Goal: Information Seeking & Learning: Learn about a topic

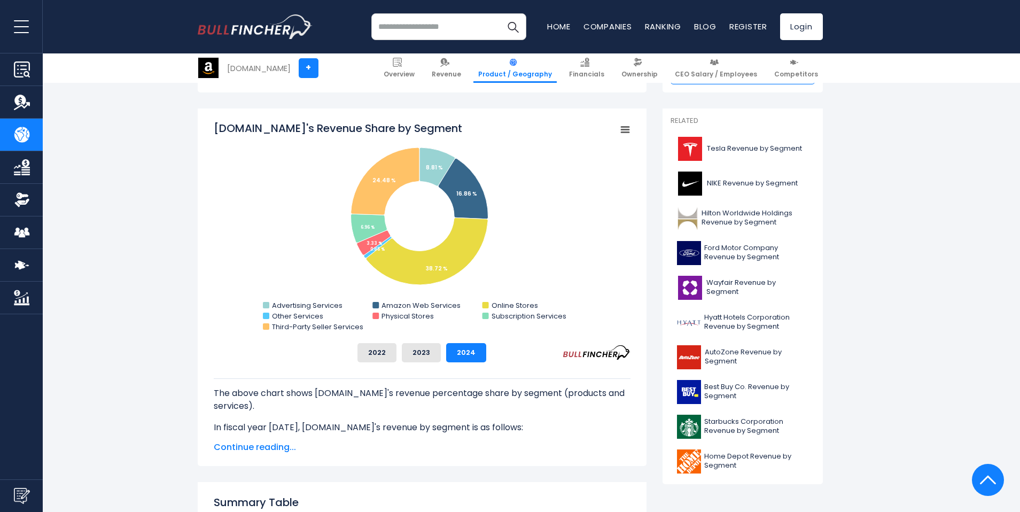
scroll to position [266, 0]
click at [626, 128] on rect "Amazon.com's Revenue Share by Segment" at bounding box center [624, 129] width 15 height 15
click at [599, 145] on li "View Fullscreen" at bounding box center [589, 148] width 78 height 15
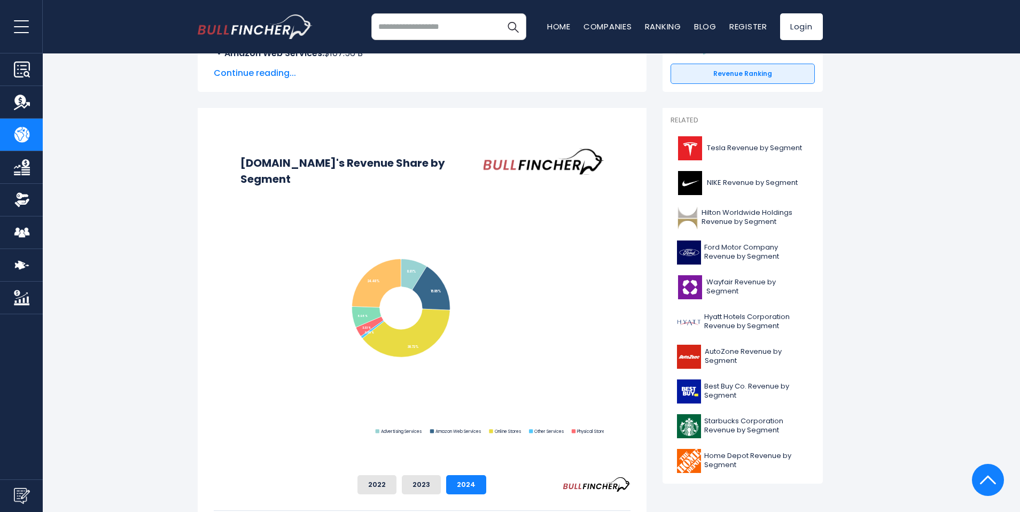
scroll to position [0, 0]
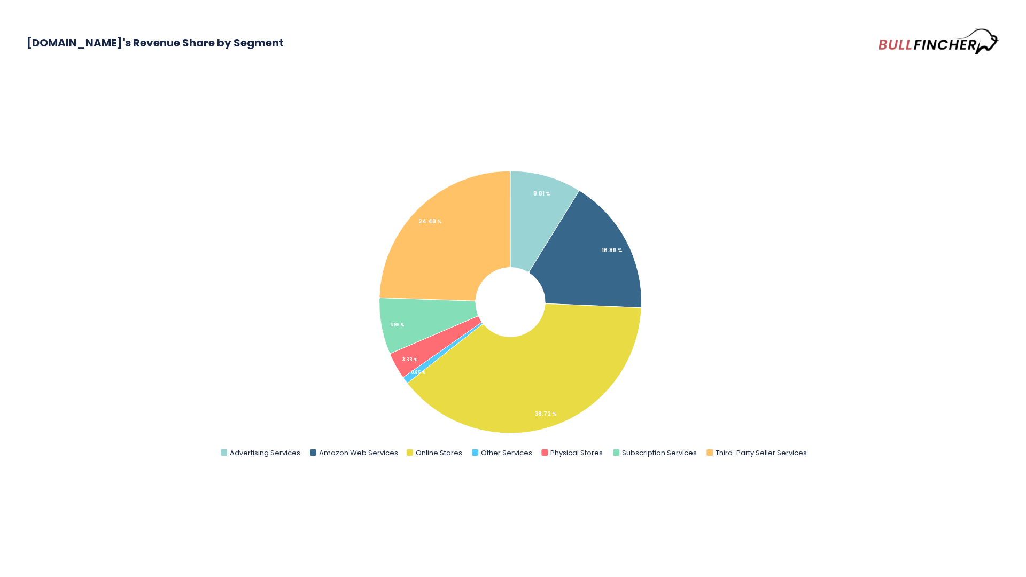
click at [126, 167] on rect "Amazon.com's Revenue Share by Segment" at bounding box center [513, 304] width 972 height 321
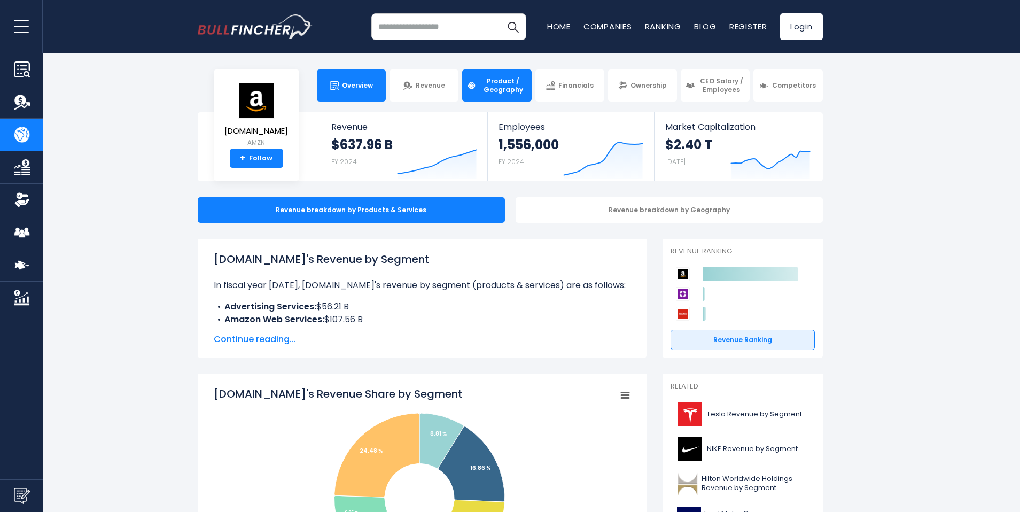
click at [371, 85] on span "Overview" at bounding box center [357, 85] width 31 height 9
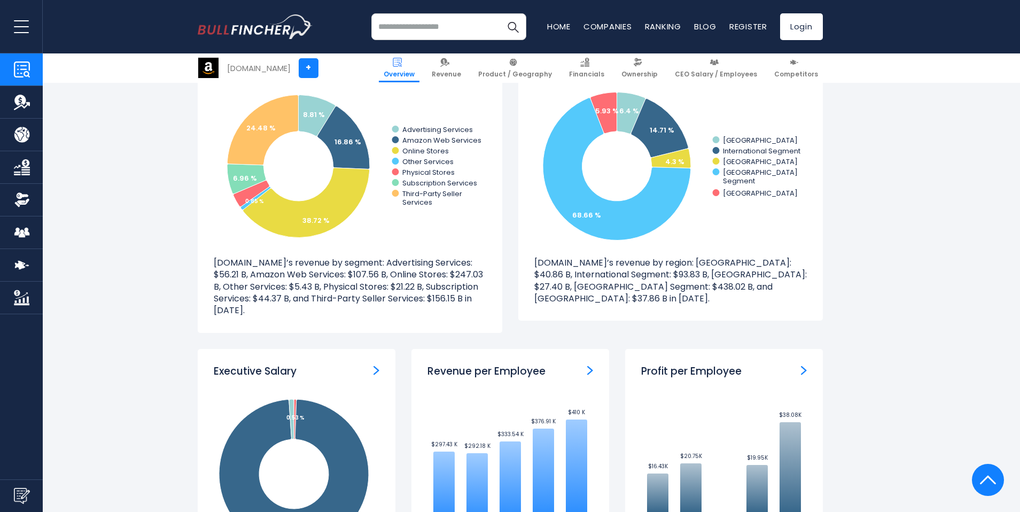
scroll to position [1041, 0]
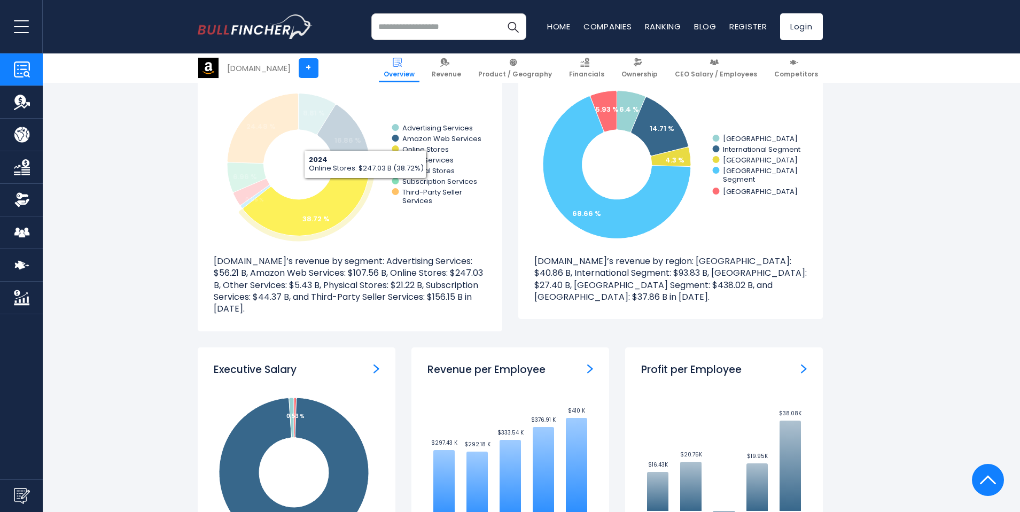
click at [364, 186] on icon at bounding box center [306, 201] width 127 height 70
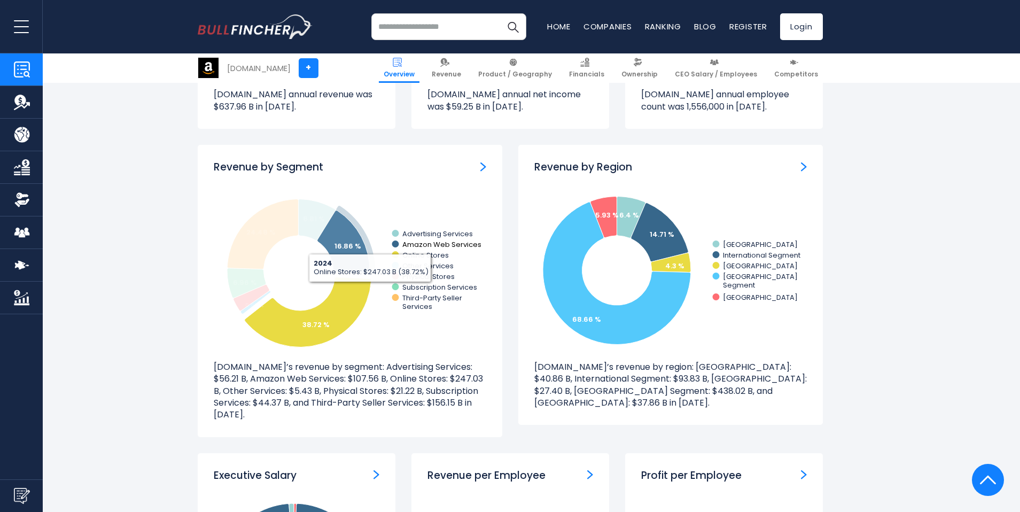
scroll to position [919, 0]
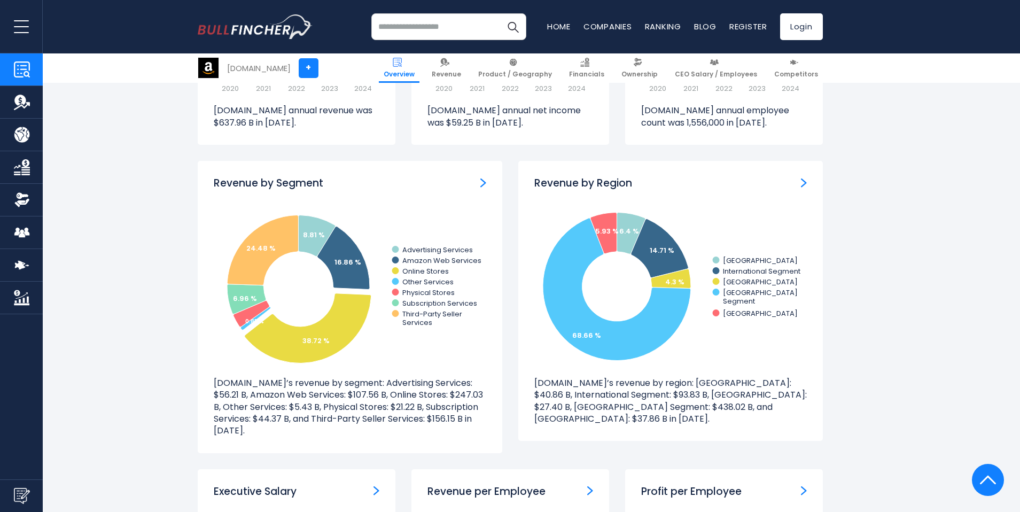
click at [481, 182] on img "Revenue by Segment" at bounding box center [483, 183] width 6 height 10
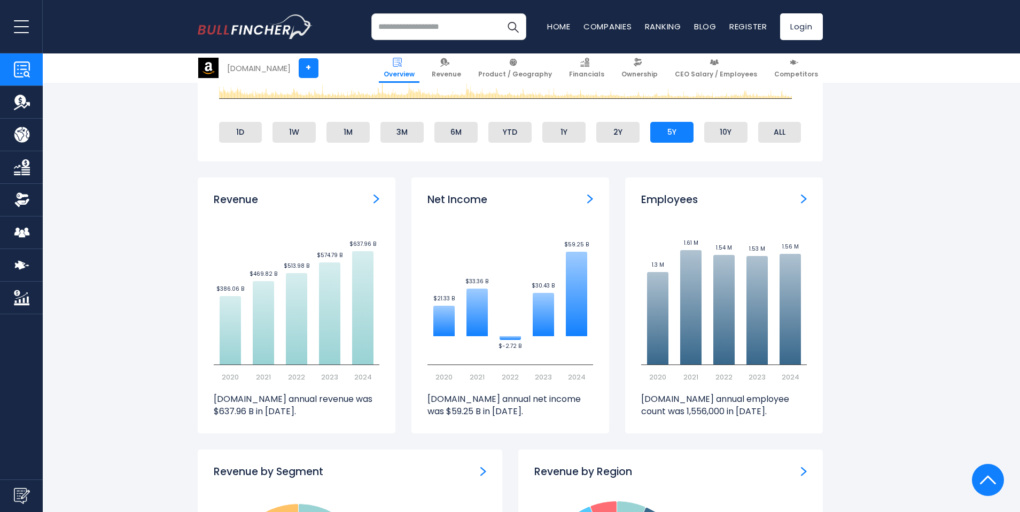
scroll to position [630, 0]
click at [586, 200] on div "Net Income" at bounding box center [510, 200] width 166 height 13
click at [589, 197] on img "Net income" at bounding box center [590, 199] width 6 height 10
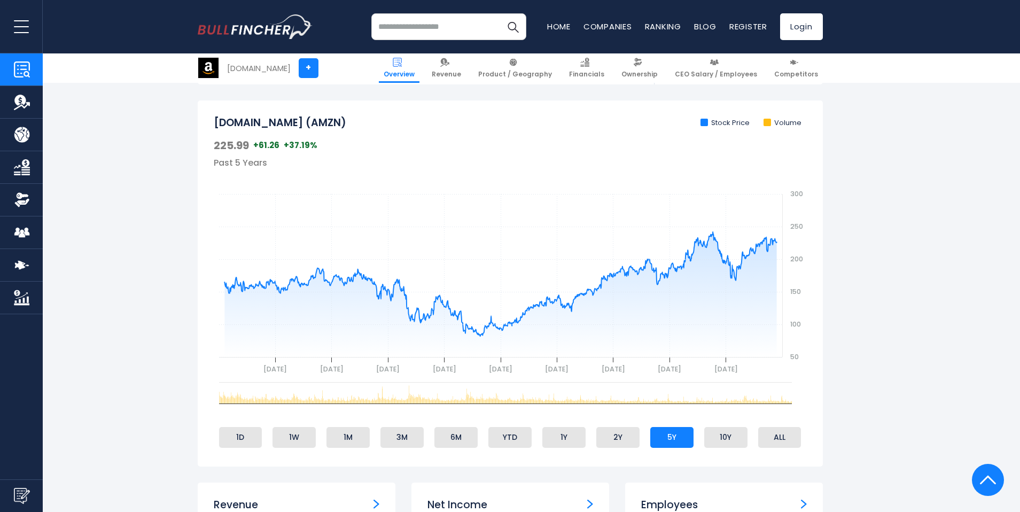
scroll to position [19, 0]
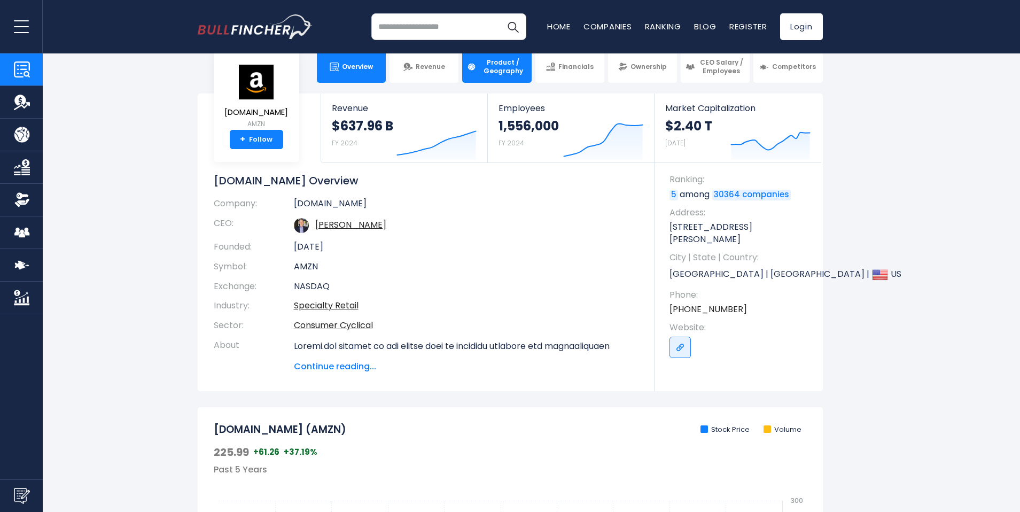
click at [502, 75] on link "Product / Geography" at bounding box center [496, 67] width 69 height 32
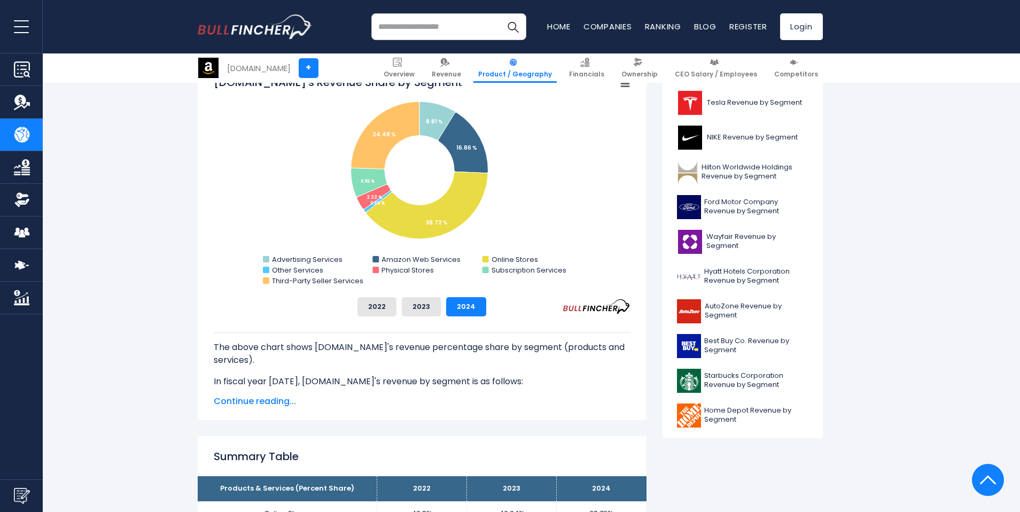
scroll to position [245, 0]
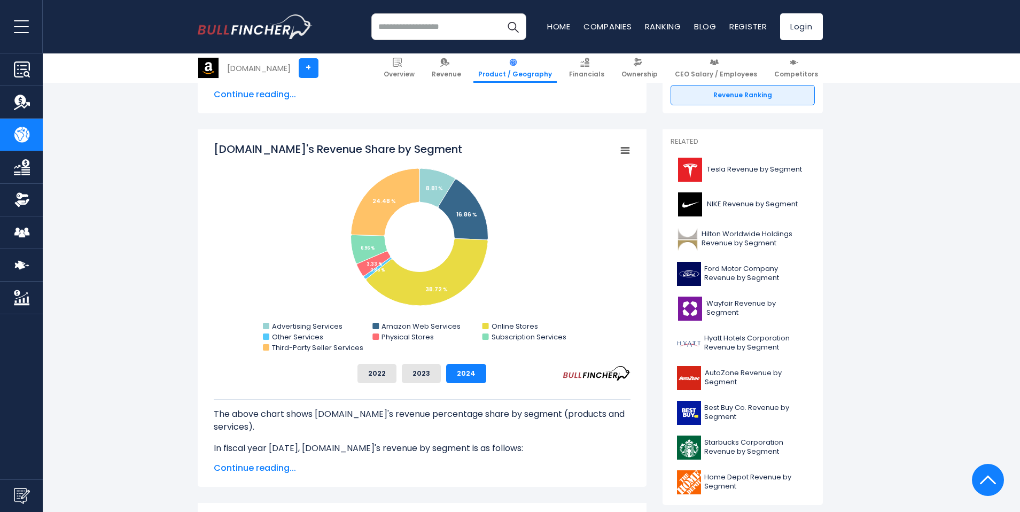
click at [622, 151] on icon "Amazon.com's Revenue Share by Segment" at bounding box center [624, 150] width 7 height 5
click at [588, 221] on li "Download PNG Image" at bounding box center [589, 216] width 78 height 15
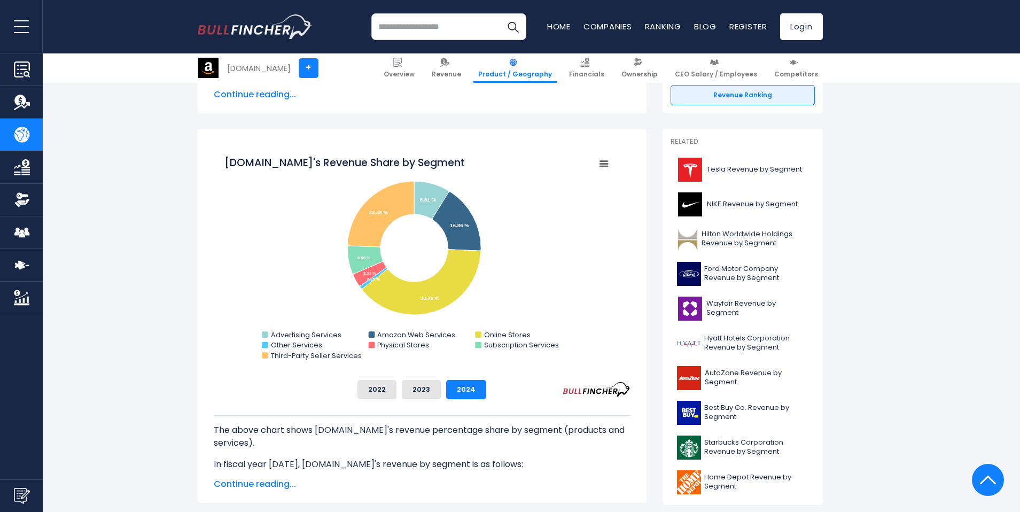
scroll to position [0, 0]
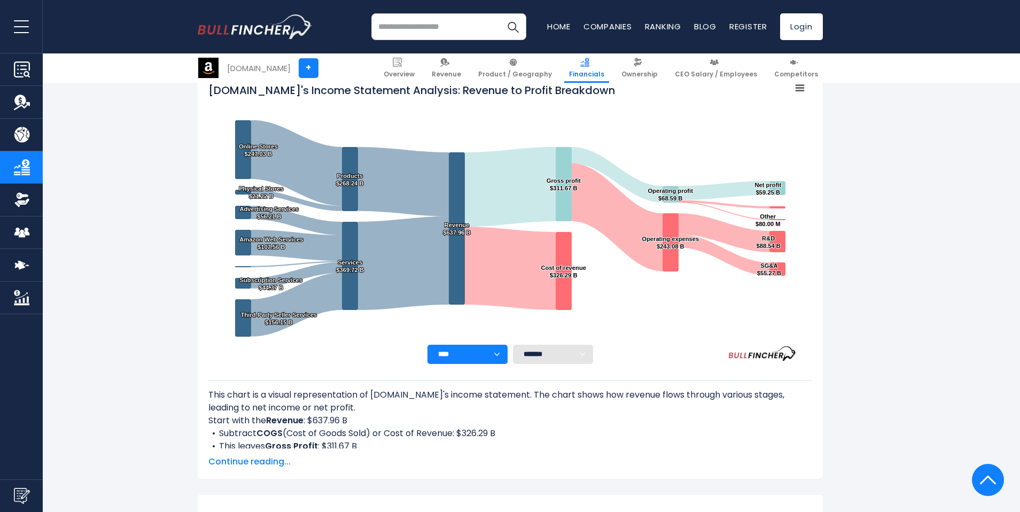
scroll to position [172, 0]
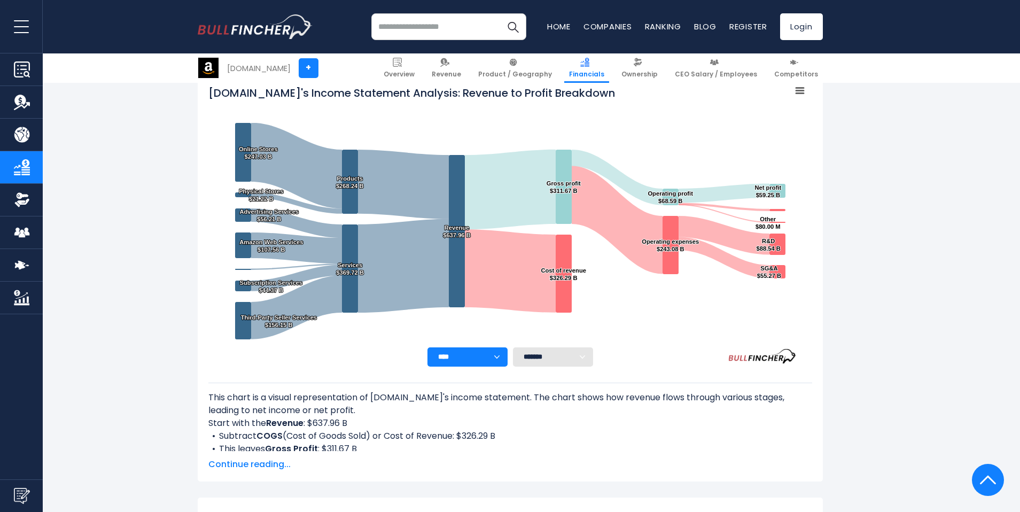
click at [555, 358] on select "******* ** ** ** **" at bounding box center [553, 356] width 80 height 19
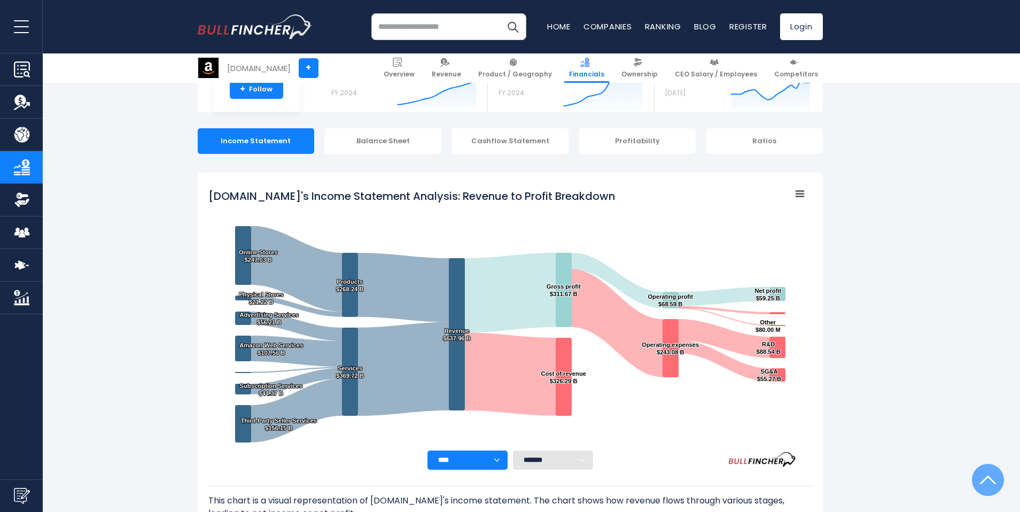
scroll to position [67, 0]
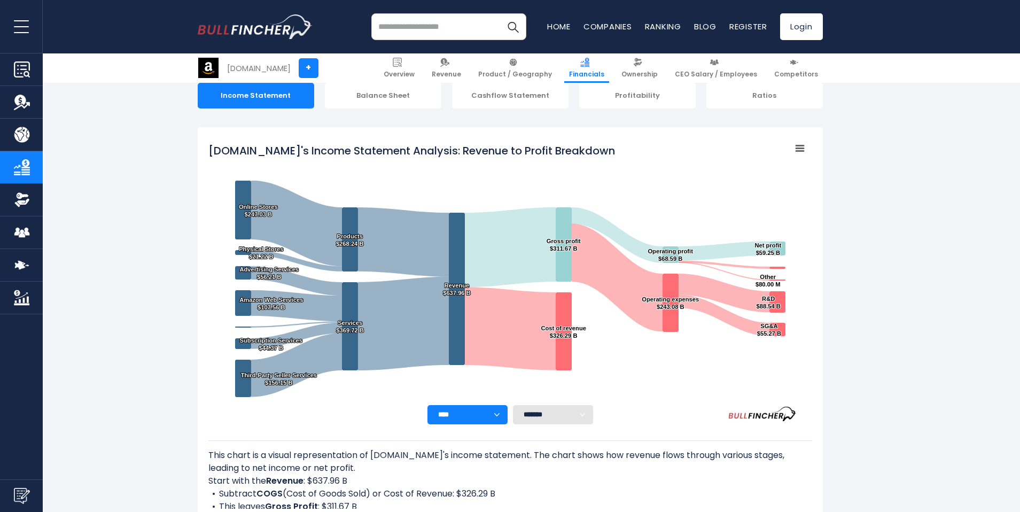
scroll to position [115, 0]
click at [797, 149] on rect "Amazon.com's Income Statement Analysis: Revenue to Profit Breakdown" at bounding box center [799, 148] width 15 height 15
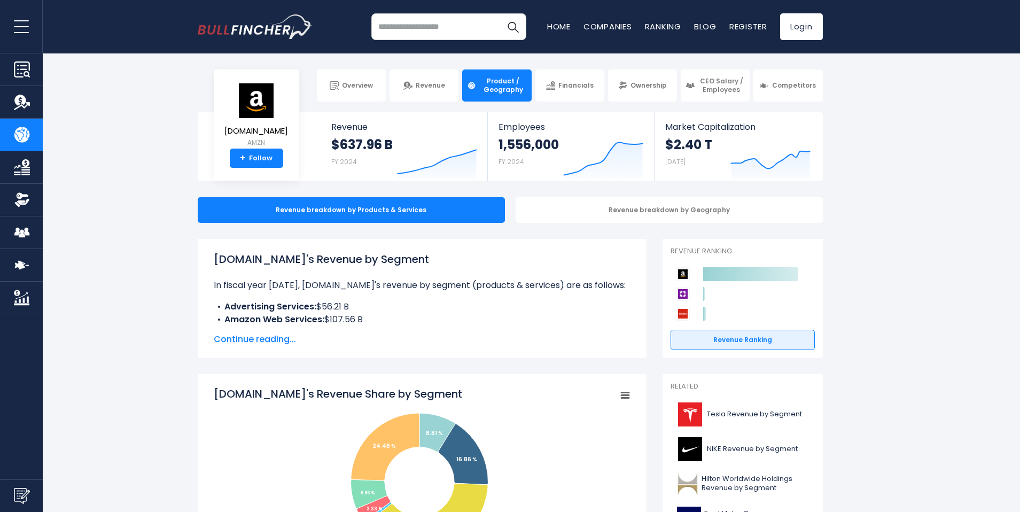
click at [248, 337] on span "Continue reading..." at bounding box center [422, 339] width 417 height 13
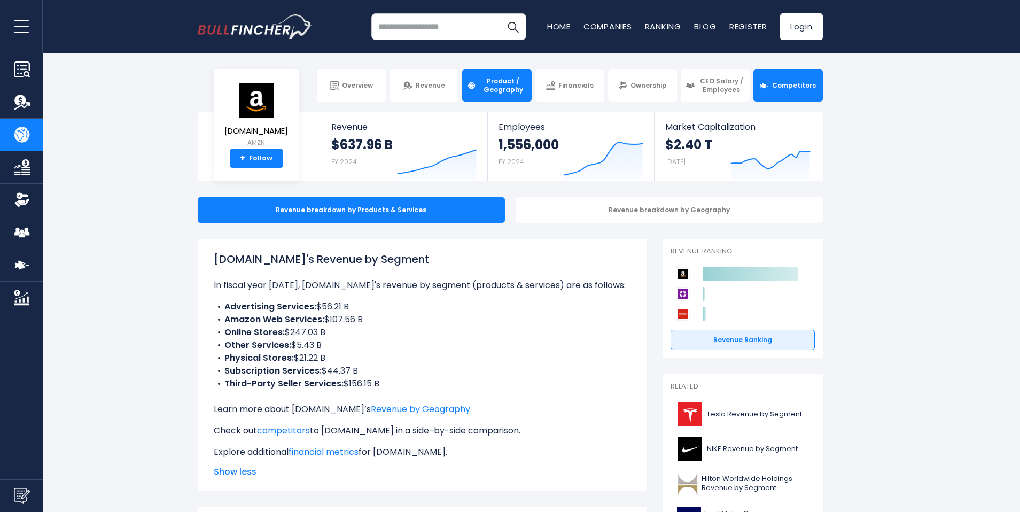
click at [769, 87] on img at bounding box center [764, 85] width 9 height 9
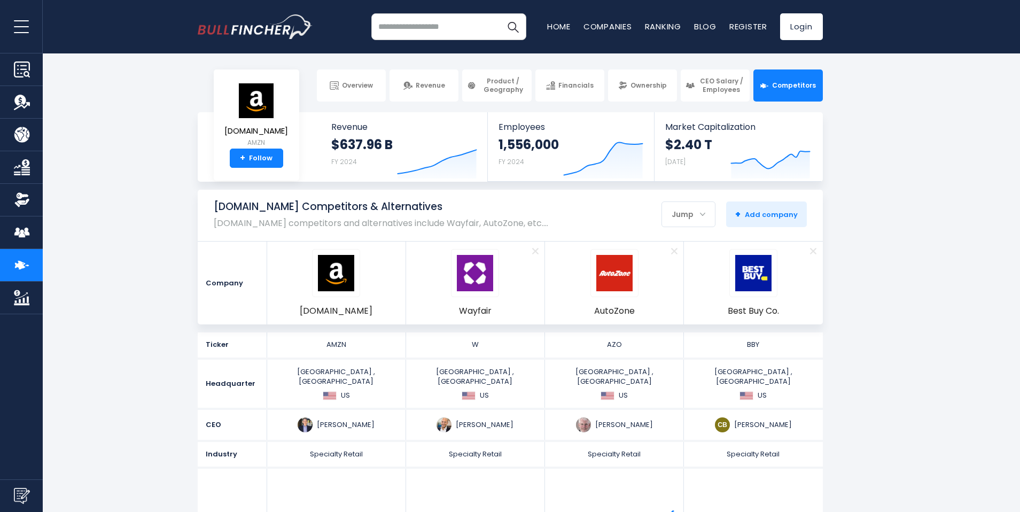
click at [698, 215] on div "Jump" at bounding box center [688, 214] width 53 height 22
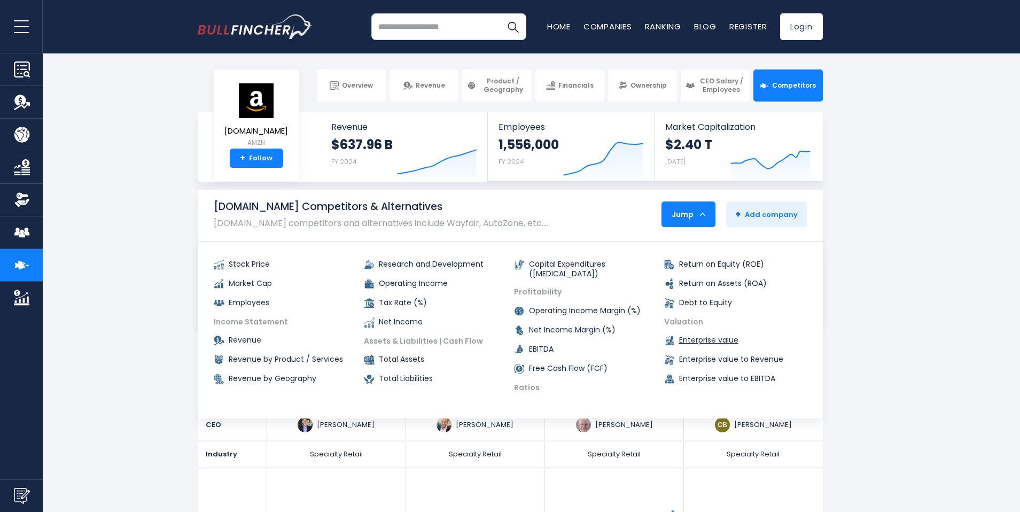
click at [738, 338] on link "Enterprise value" at bounding box center [735, 340] width 143 height 11
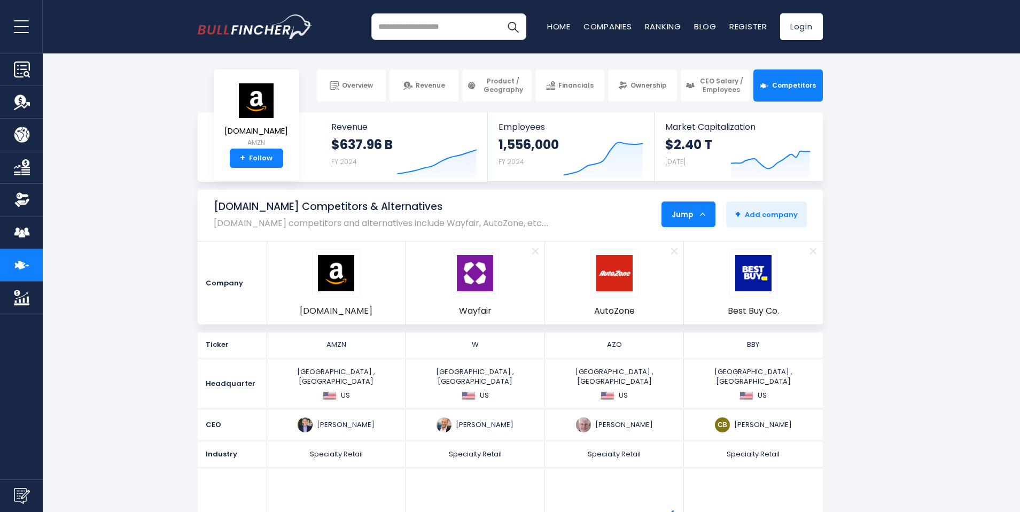
click at [672, 219] on div "Jump" at bounding box center [688, 214] width 53 height 22
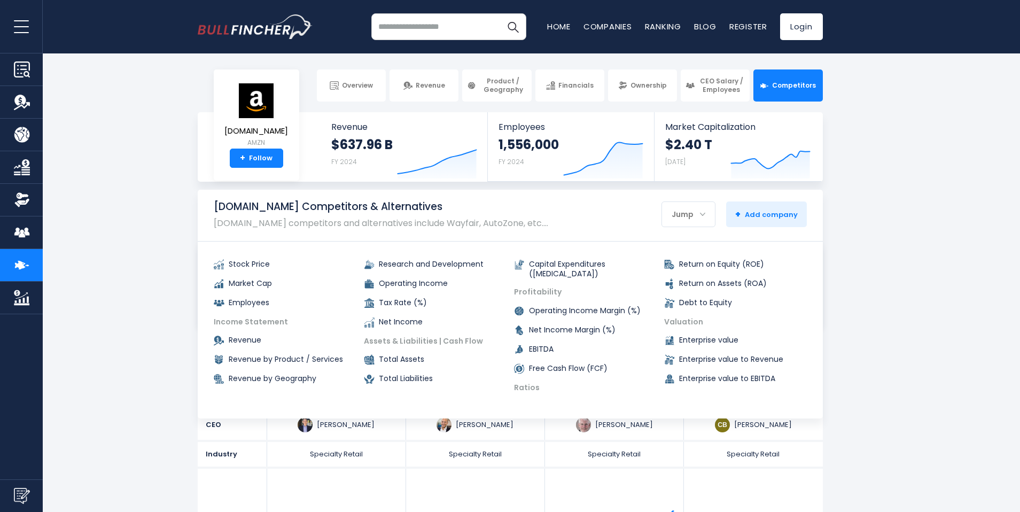
click at [986, 278] on section "Amazon.com Competitors & Alternatives Amazon.com competitors and alternatives i…" at bounding box center [510, 257] width 1020 height 135
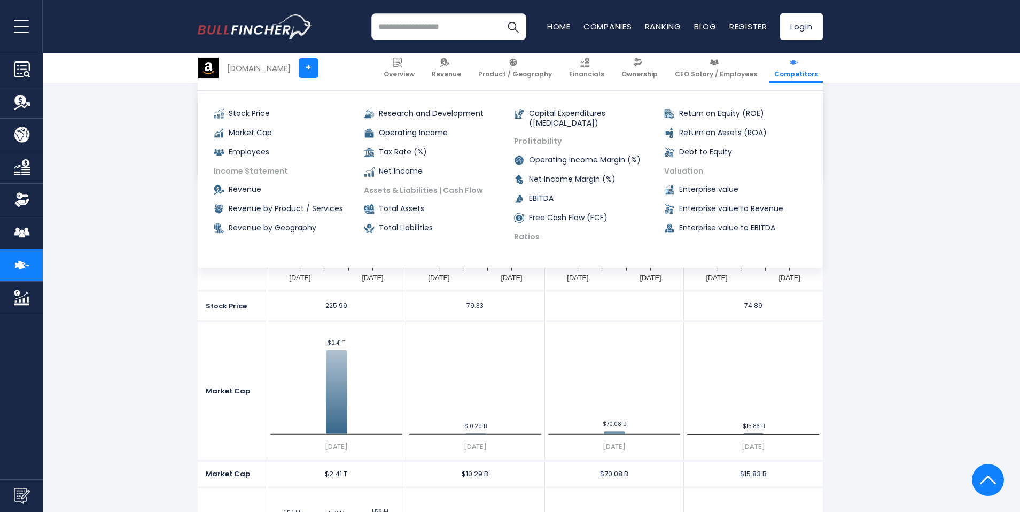
click at [927, 284] on section "Company Amazon.com Remove Wayfair Remove AutoZone Remove" at bounding box center [510, 373] width 1020 height 668
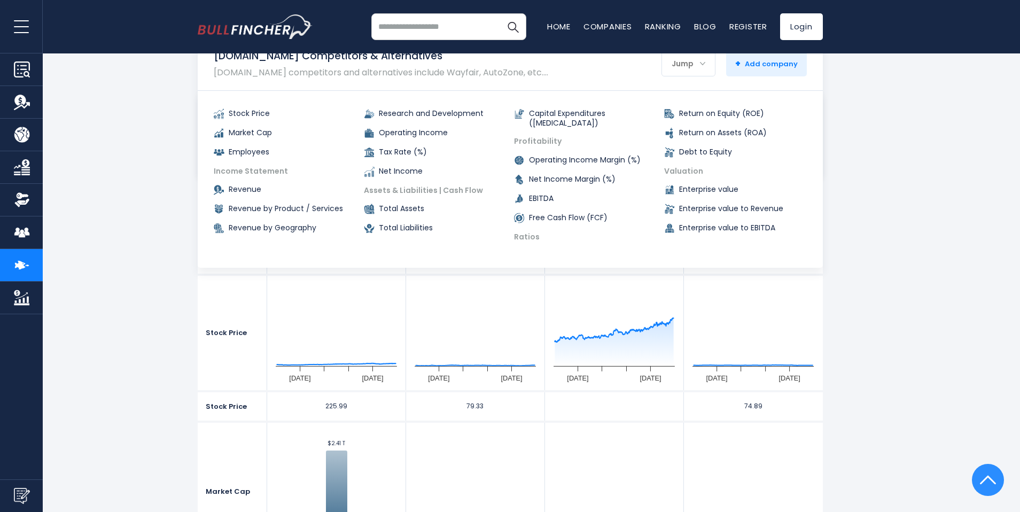
scroll to position [1, 0]
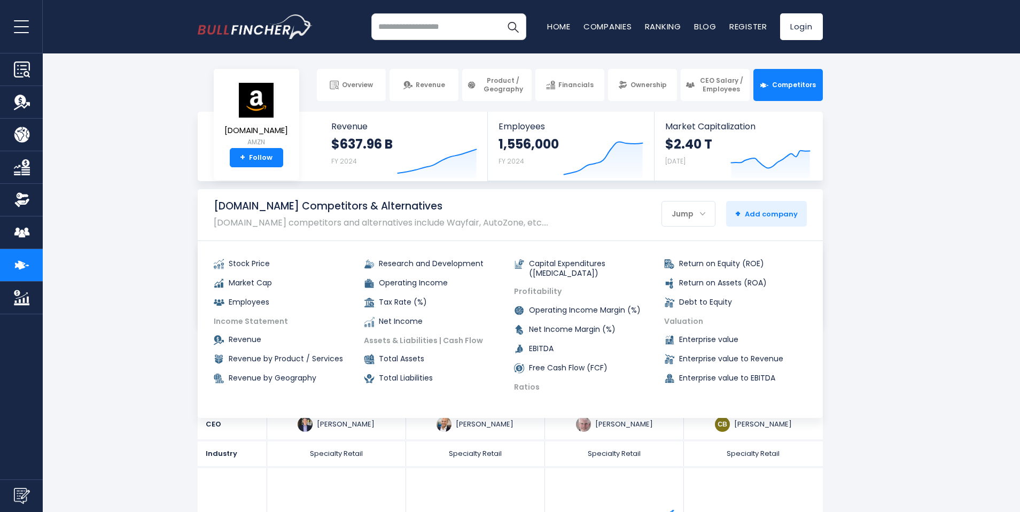
click at [695, 210] on div "Jump" at bounding box center [688, 213] width 53 height 22
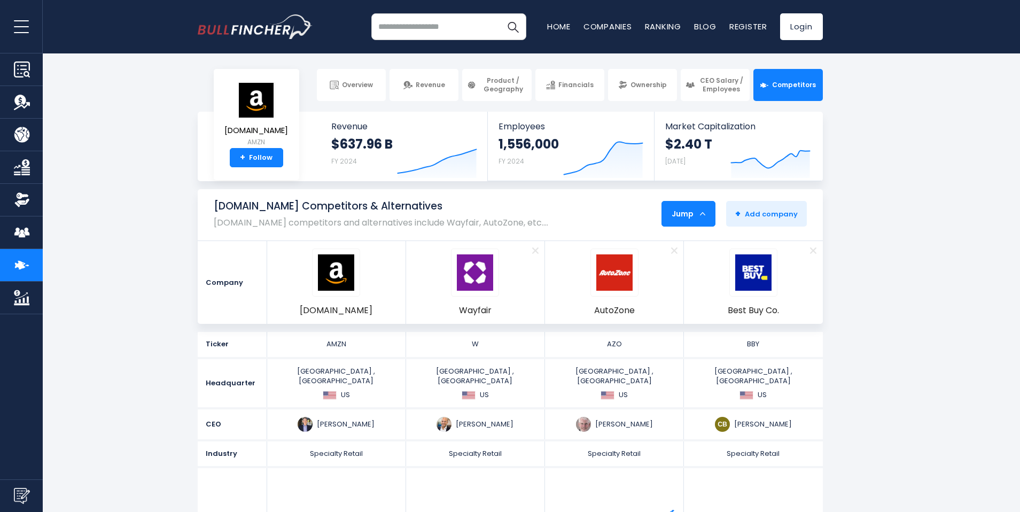
click at [533, 252] on span "Remove" at bounding box center [535, 250] width 35 height 12
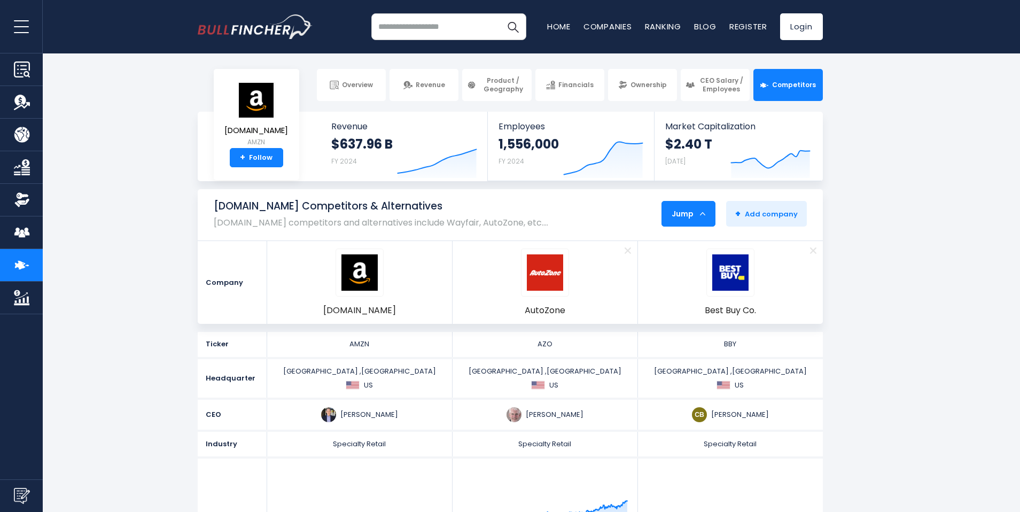
click at [631, 251] on span "Remove" at bounding box center [628, 250] width 35 height 12
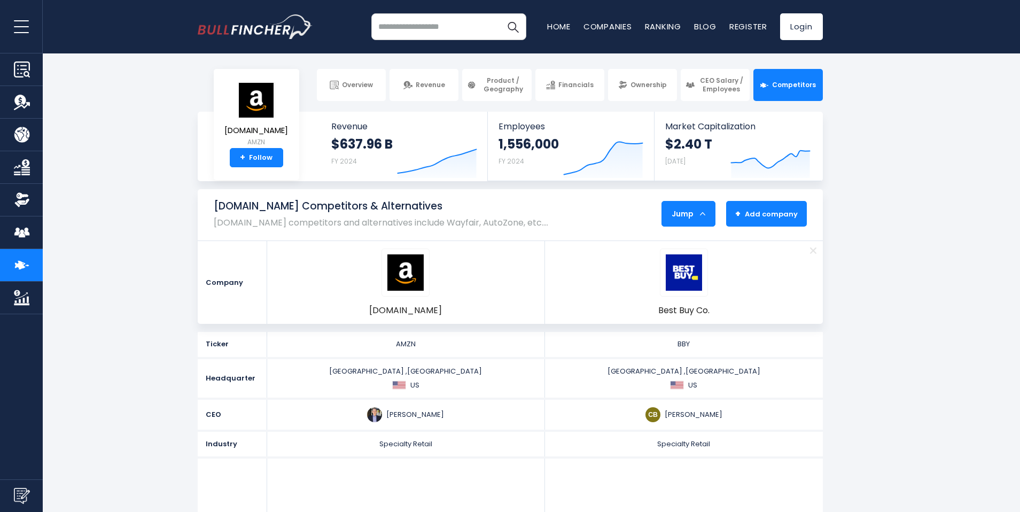
click at [766, 221] on button "+ Add company - Hide" at bounding box center [766, 214] width 81 height 26
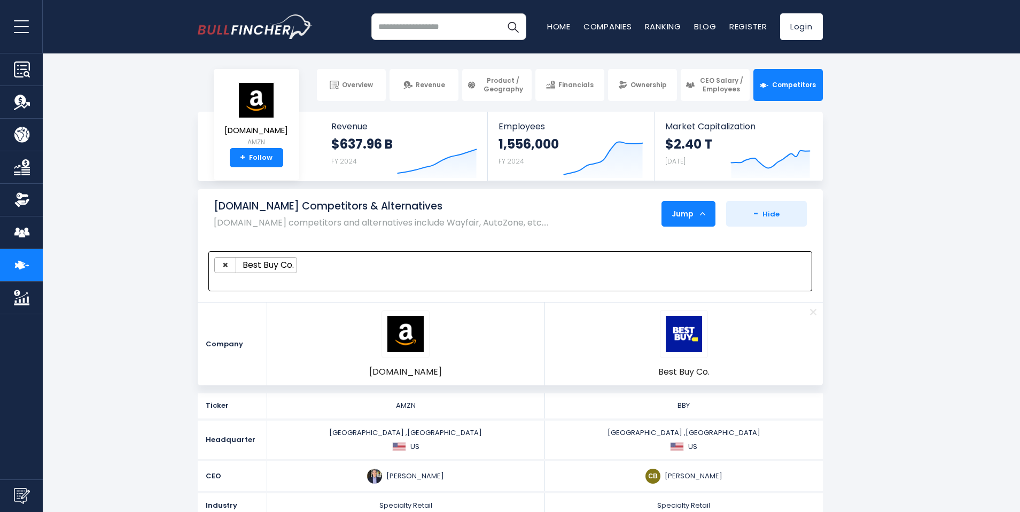
click at [393, 257] on ul "× Best Buy Co." at bounding box center [505, 265] width 582 height 16
type textarea "*"
type textarea "***"
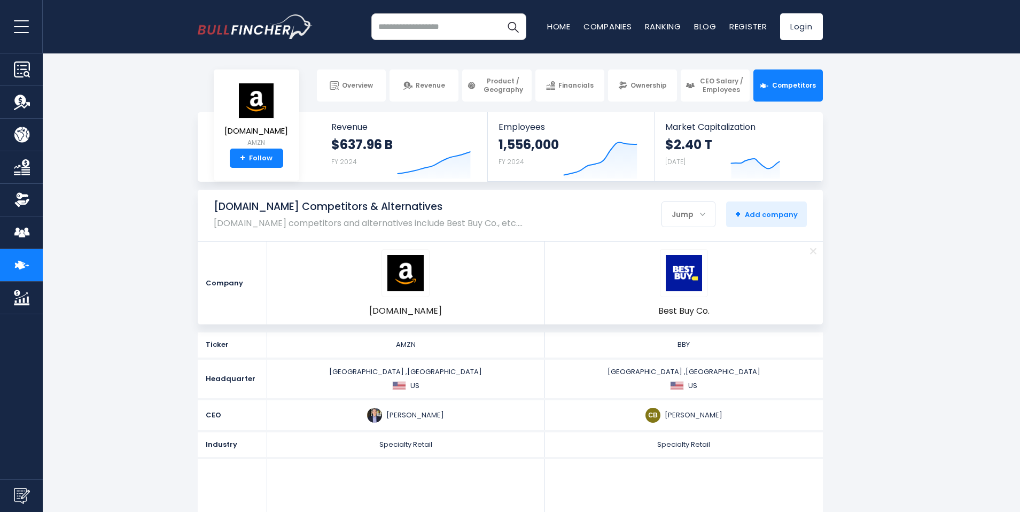
click at [777, 215] on span "+ Add company" at bounding box center [766, 214] width 63 height 10
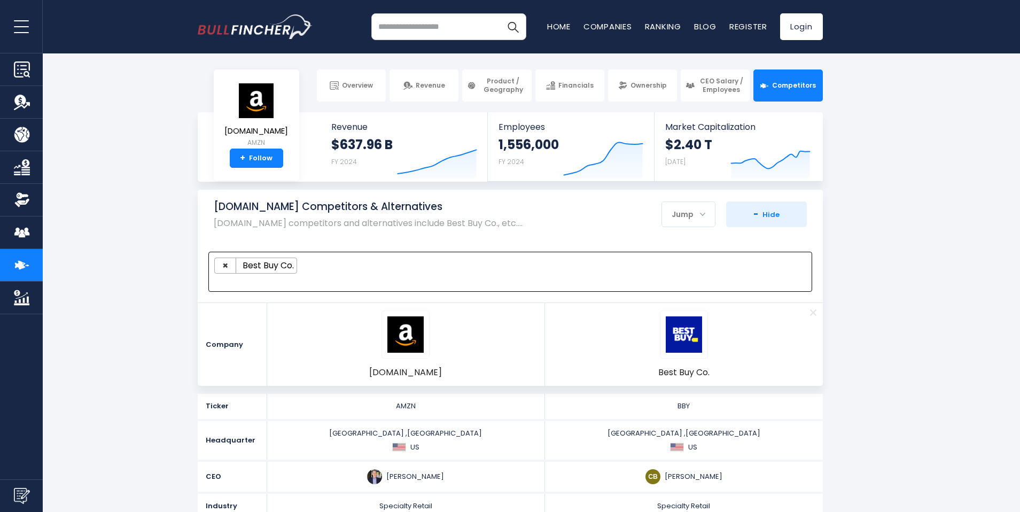
click at [456, 269] on ul "× Best Buy Co." at bounding box center [505, 266] width 582 height 16
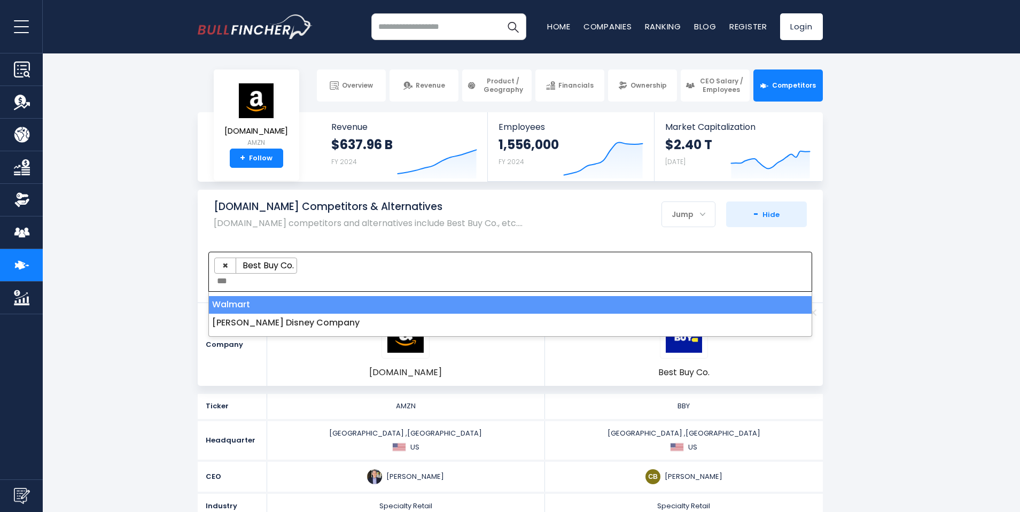
type textarea "***"
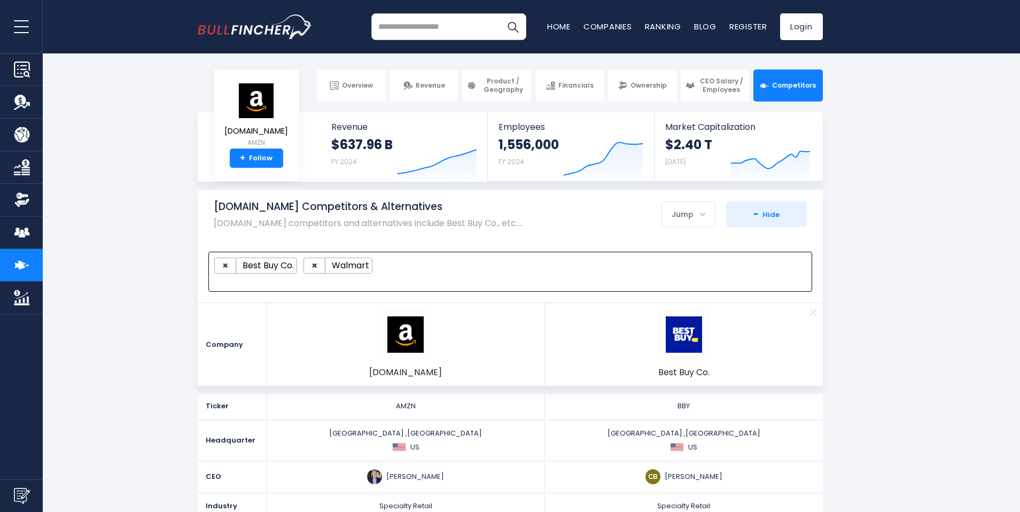
drag, startPoint x: 268, startPoint y: 264, endPoint x: 375, endPoint y: 271, distance: 107.6
click at [375, 271] on ul "× Best Buy Co. × Walmart" at bounding box center [505, 266] width 582 height 16
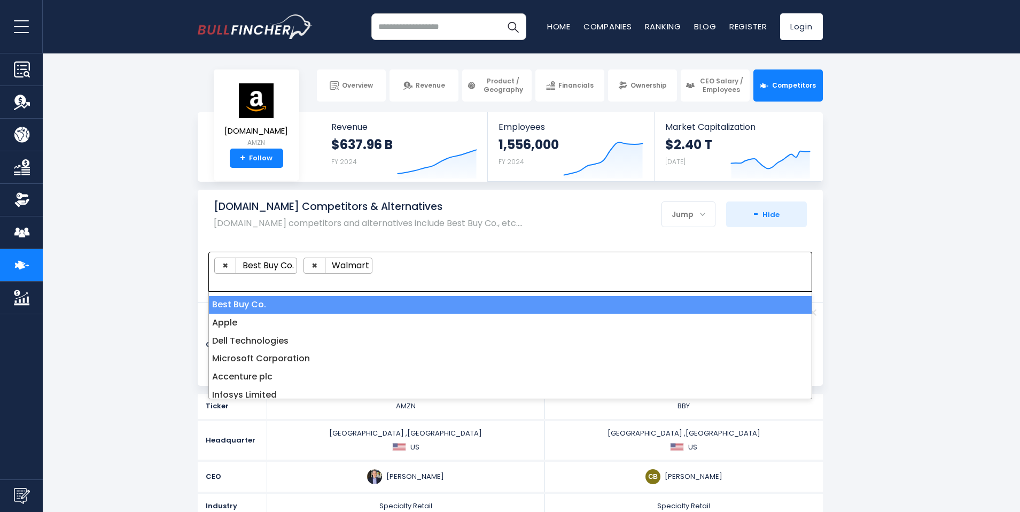
click at [440, 270] on ul "× Best Buy Co. × Walmart" at bounding box center [505, 266] width 582 height 16
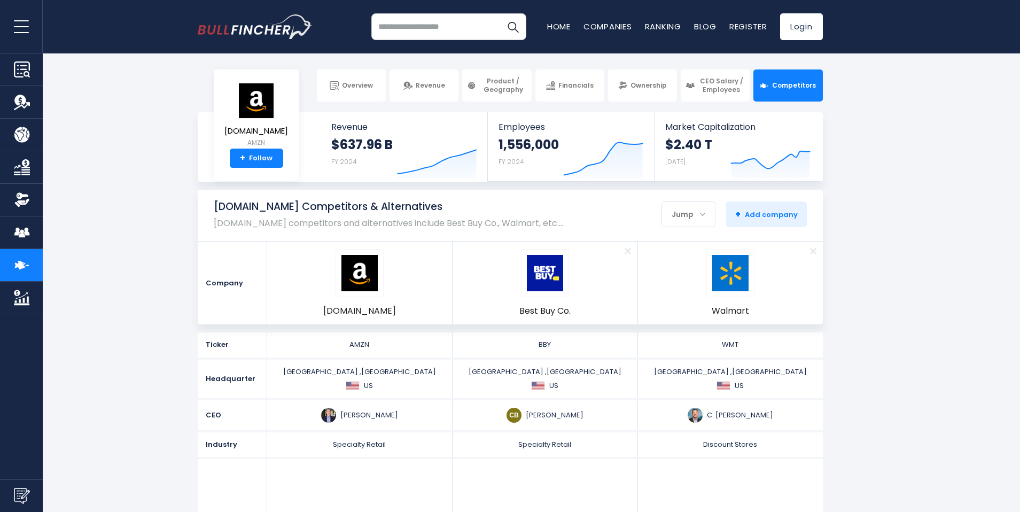
click at [878, 250] on section "[DOMAIN_NAME] Competitors & Alternatives [DOMAIN_NAME] competitors and alternat…" at bounding box center [510, 257] width 1020 height 135
click at [684, 221] on div "Jump" at bounding box center [688, 214] width 53 height 22
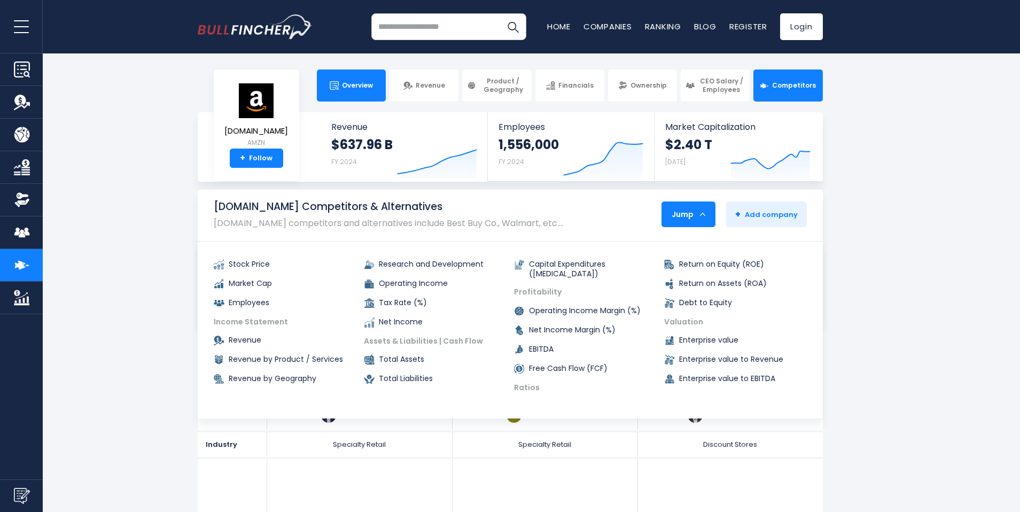
click at [365, 90] on link "Overview" at bounding box center [351, 85] width 69 height 32
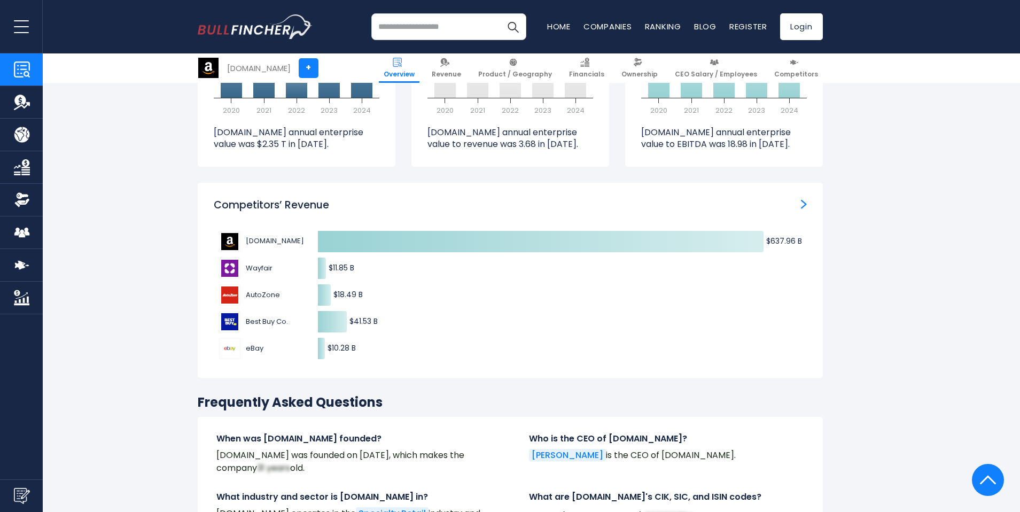
scroll to position [3275, 0]
click at [806, 199] on img "Competitors’ Revenue" at bounding box center [804, 204] width 6 height 10
click at [805, 199] on img "Competitors’ Revenue" at bounding box center [804, 204] width 6 height 10
click at [264, 198] on h3 "Competitors’ Revenue" at bounding box center [271, 204] width 115 height 13
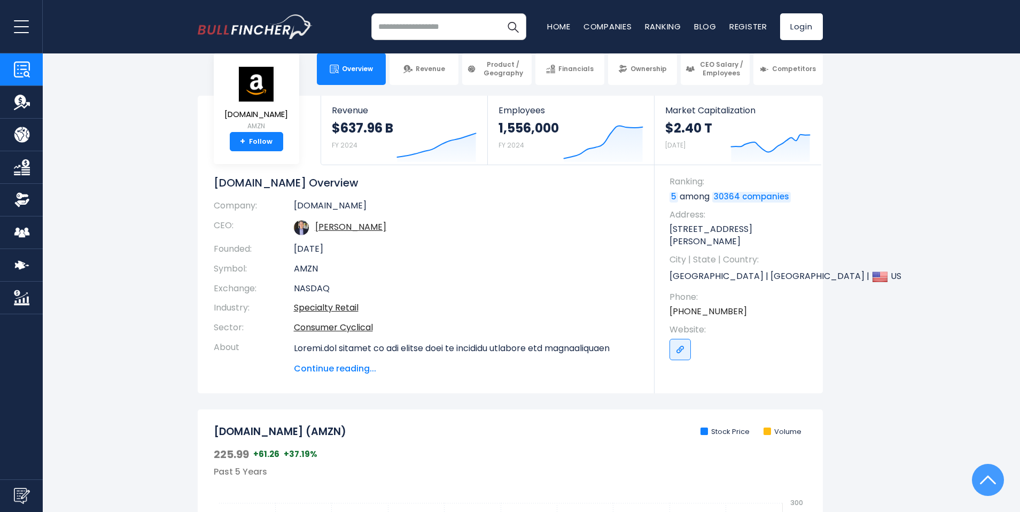
scroll to position [0, 0]
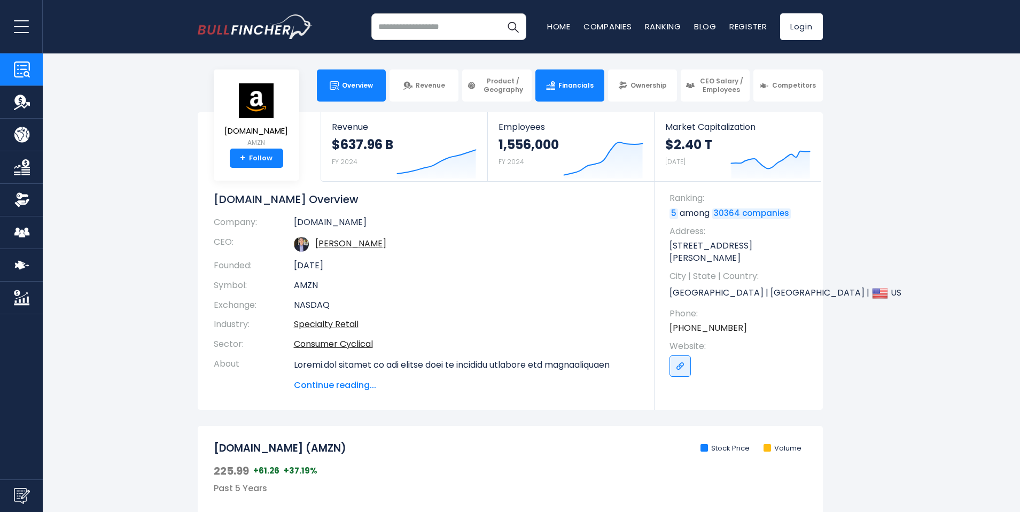
click at [556, 79] on link "Financials" at bounding box center [569, 85] width 69 height 32
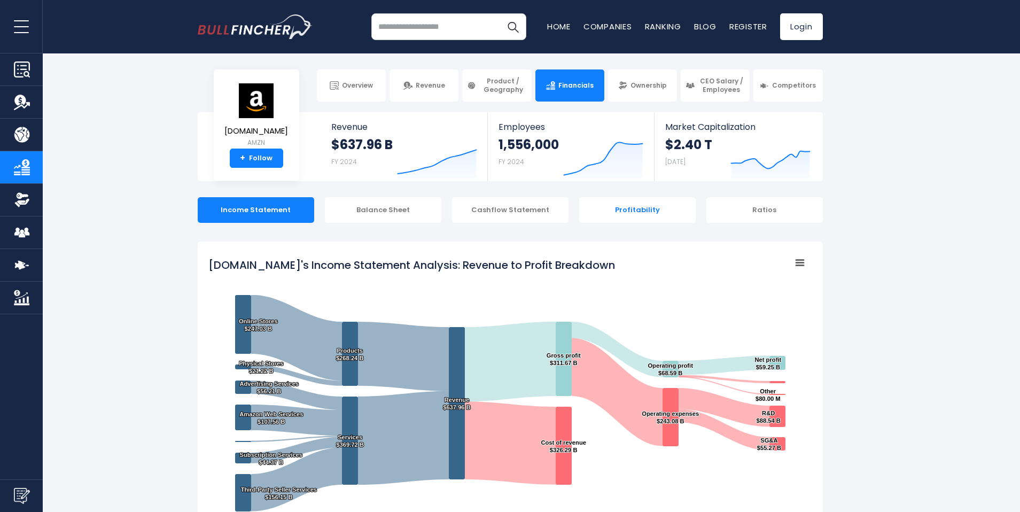
click at [655, 205] on div "Profitability" at bounding box center [637, 210] width 116 height 26
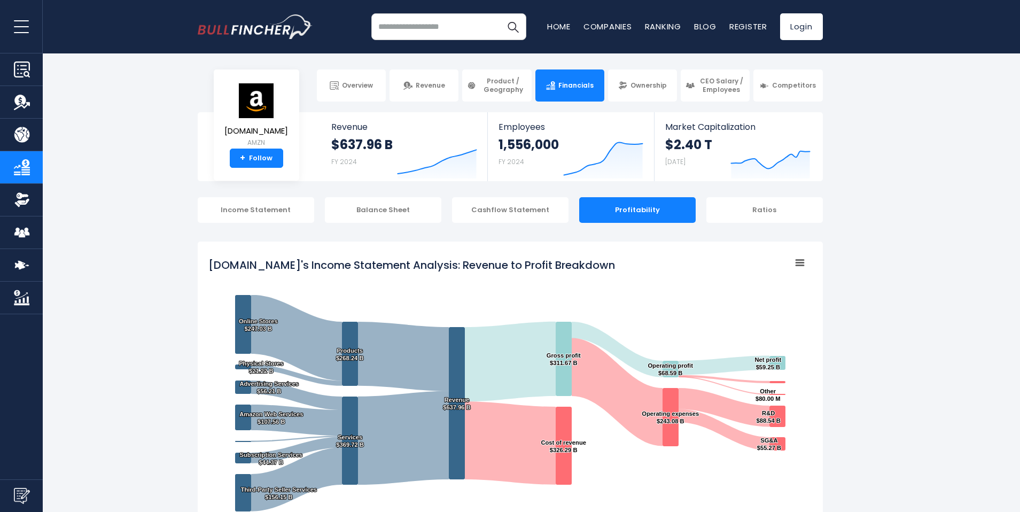
click at [253, 215] on div "Income Statement" at bounding box center [256, 210] width 116 height 26
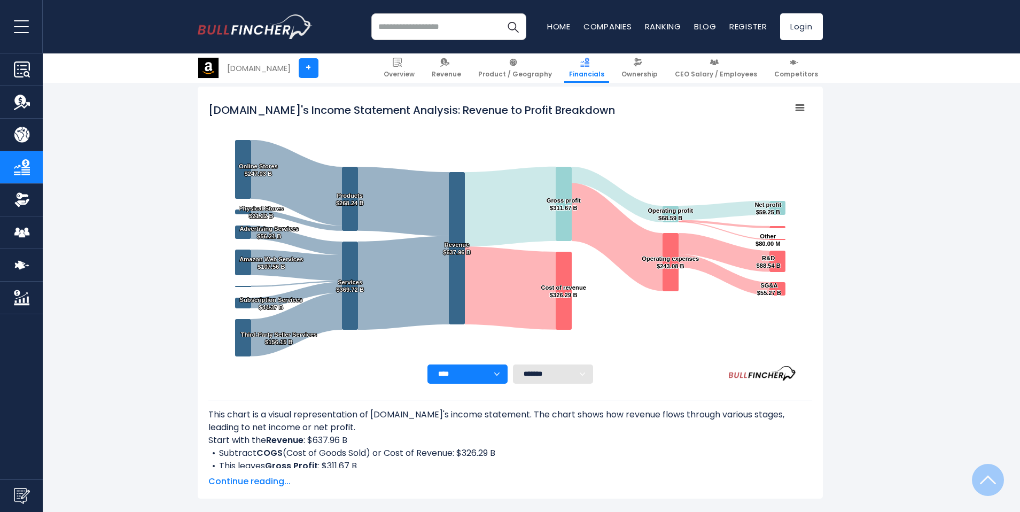
scroll to position [154, 0]
click at [202, 110] on div "[DOMAIN_NAME]'s Income Statement Analysis: Revenue to Profit Breakdown Created …" at bounding box center [510, 293] width 625 height 412
drag, startPoint x: 210, startPoint y: 110, endPoint x: 541, endPoint y: 112, distance: 331.2
click at [393, 111] on tspan "[DOMAIN_NAME]'s Income Statement Analysis: Revenue to Profit Breakdown" at bounding box center [411, 110] width 407 height 15
drag, startPoint x: 615, startPoint y: 110, endPoint x: 318, endPoint y: 110, distance: 296.5
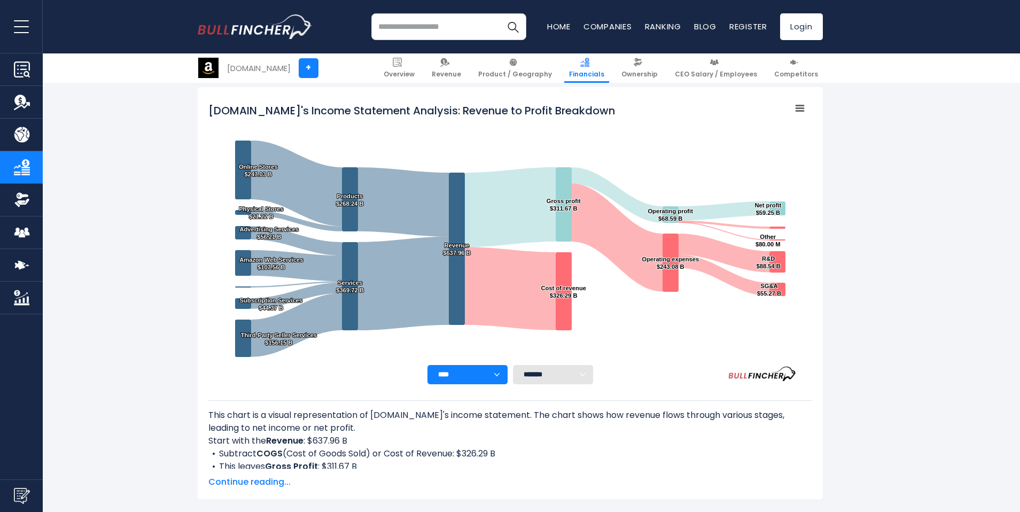
click at [319, 110] on icon "Created with Highcharts 12.1.2 Chart context menu [DOMAIN_NAME]'s Income Statem…" at bounding box center [510, 231] width 604 height 267
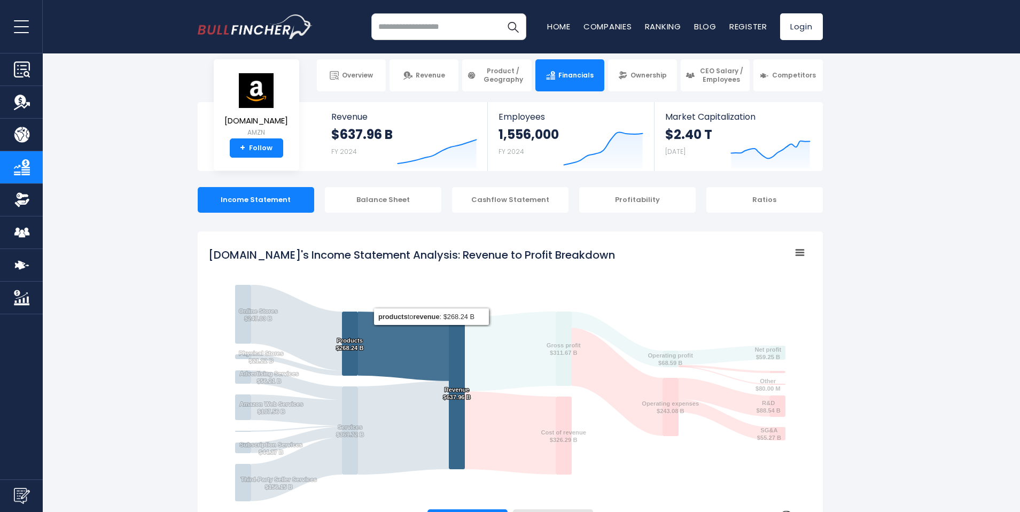
scroll to position [0, 0]
